Goal: Task Accomplishment & Management: Manage account settings

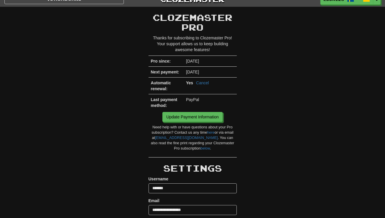
scroll to position [10, 0]
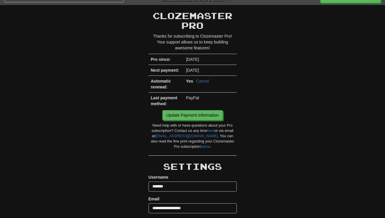
drag, startPoint x: 221, startPoint y: 69, endPoint x: 169, endPoint y: 68, distance: 52.1
click at [169, 68] on tr "Next payment: October 22, 2025" at bounding box center [193, 70] width 88 height 11
click at [196, 71] on td "October 22, 2025" at bounding box center [210, 70] width 53 height 11
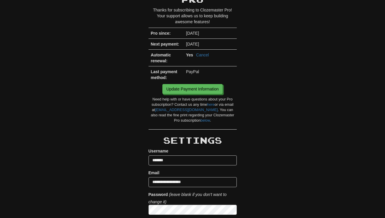
scroll to position [38, 0]
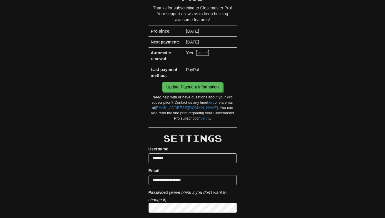
click at [204, 52] on link "Cancel" at bounding box center [202, 53] width 13 height 6
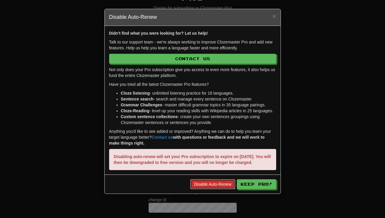
click at [218, 189] on link "Disable Auto-Renew" at bounding box center [212, 184] width 45 height 10
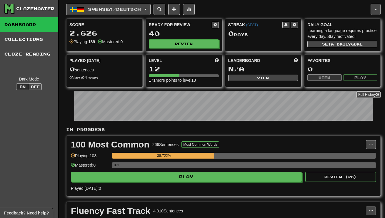
click at [373, 9] on button "button" at bounding box center [376, 9] width 10 height 11
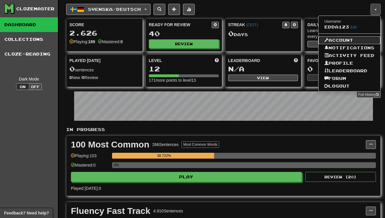
click at [339, 41] on link "Account" at bounding box center [350, 40] width 62 height 8
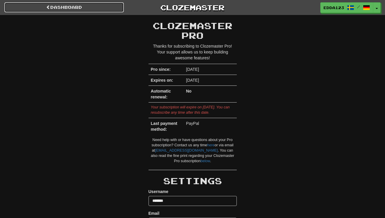
click at [30, 5] on link "Dashboard" at bounding box center [63, 7] width 119 height 10
